Goal: Information Seeking & Learning: Check status

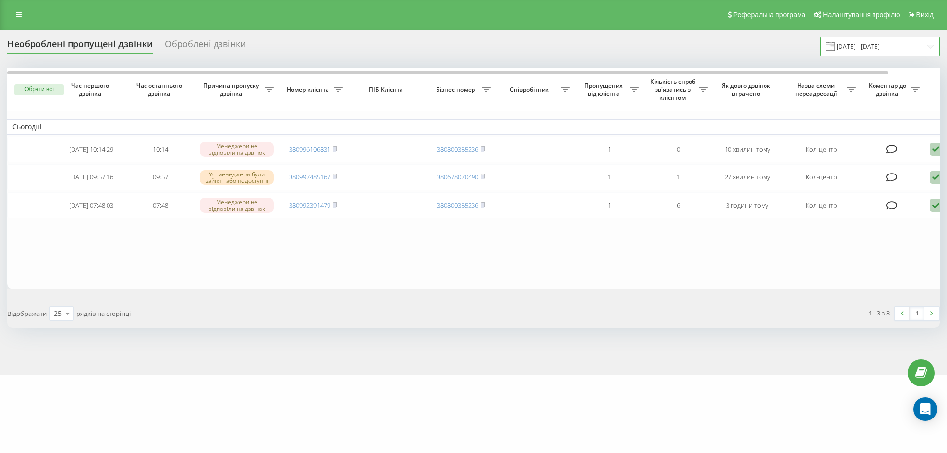
drag, startPoint x: 900, startPoint y: 67, endPoint x: 904, endPoint y: 61, distance: 7.1
click at [902, 63] on div "Необроблені пропущені дзвінки Оброблені дзвінки [DATE] - [DATE] Обрати всі Час …" at bounding box center [473, 182] width 932 height 291
